Goal: Navigation & Orientation: Find specific page/section

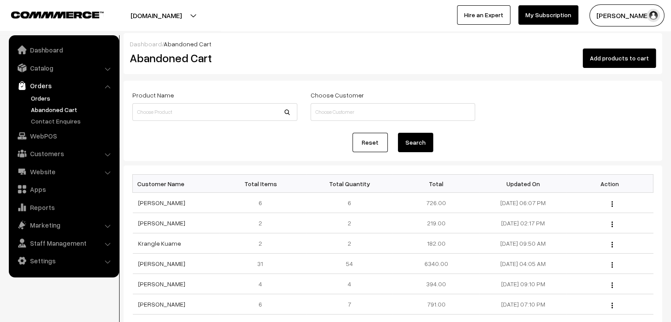
click at [44, 95] on link "Orders" at bounding box center [72, 98] width 87 height 9
